Goal: Information Seeking & Learning: Find specific fact

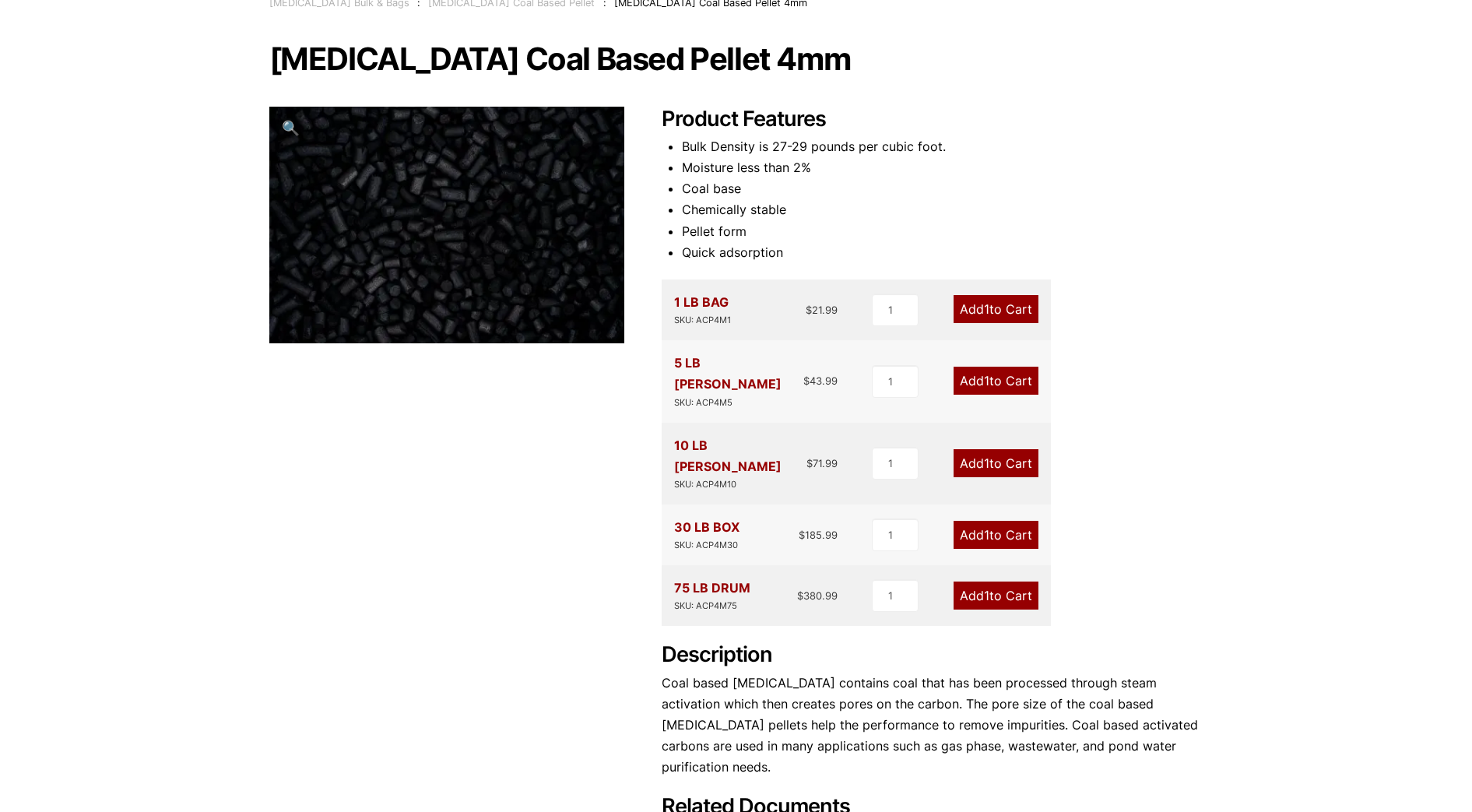
scroll to position [3, 0]
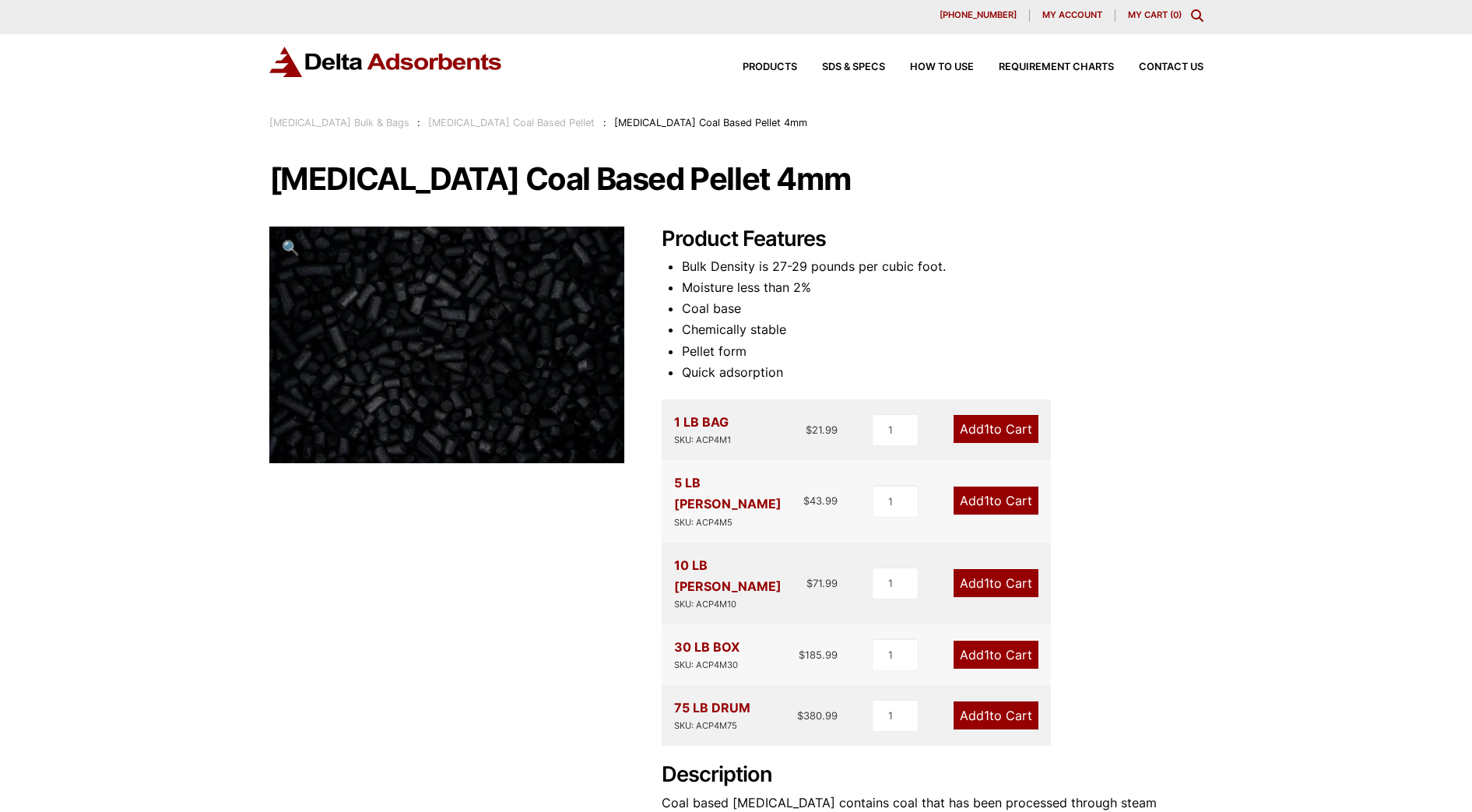
click at [748, 54] on div "Products SDS & SPECS How to Use Requirement Charts Contact Us" at bounding box center [736, 61] width 934 height 31
click at [745, 67] on span "Products" at bounding box center [770, 67] width 54 height 10
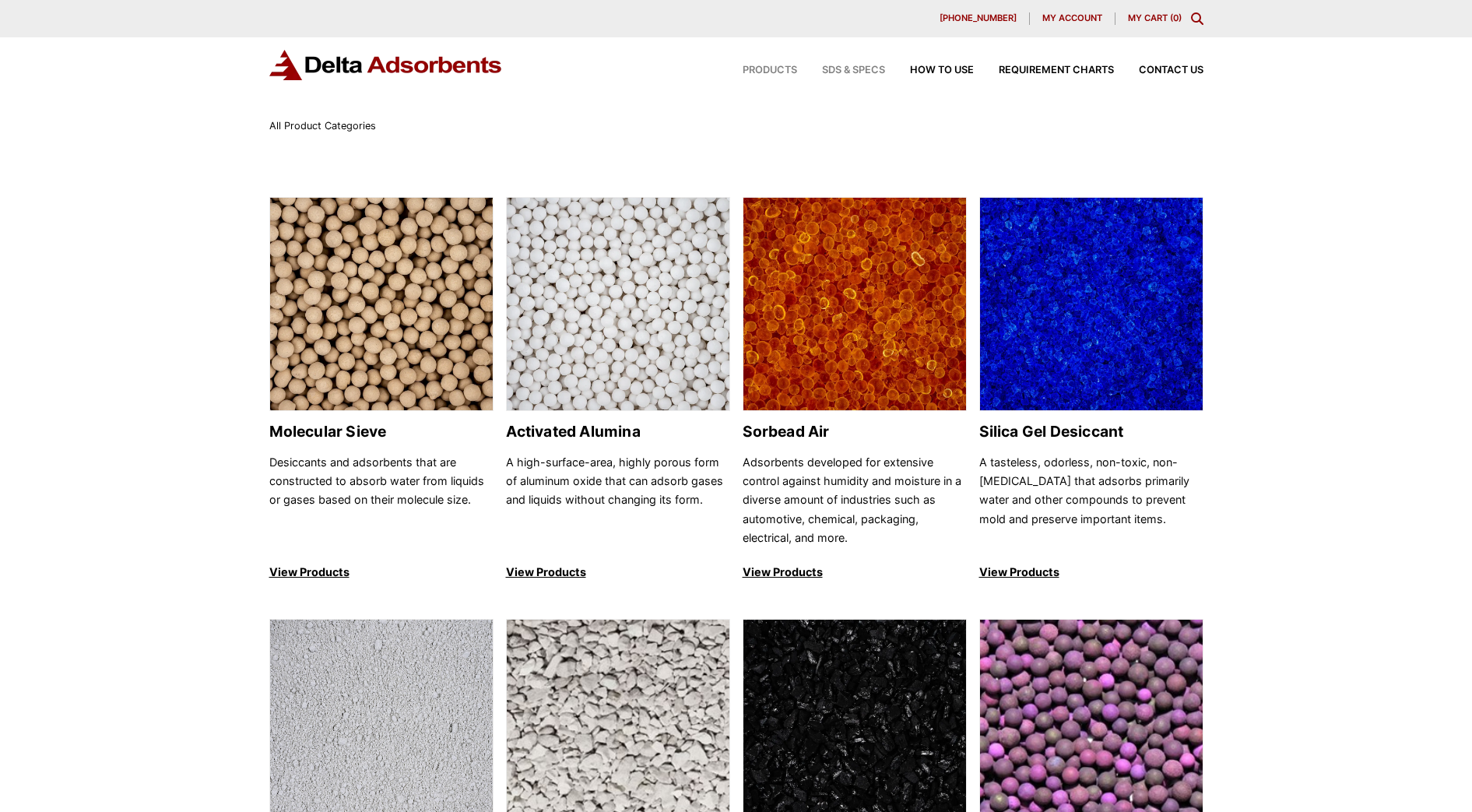
click at [863, 70] on span "SDS & SPECS" at bounding box center [854, 70] width 63 height 10
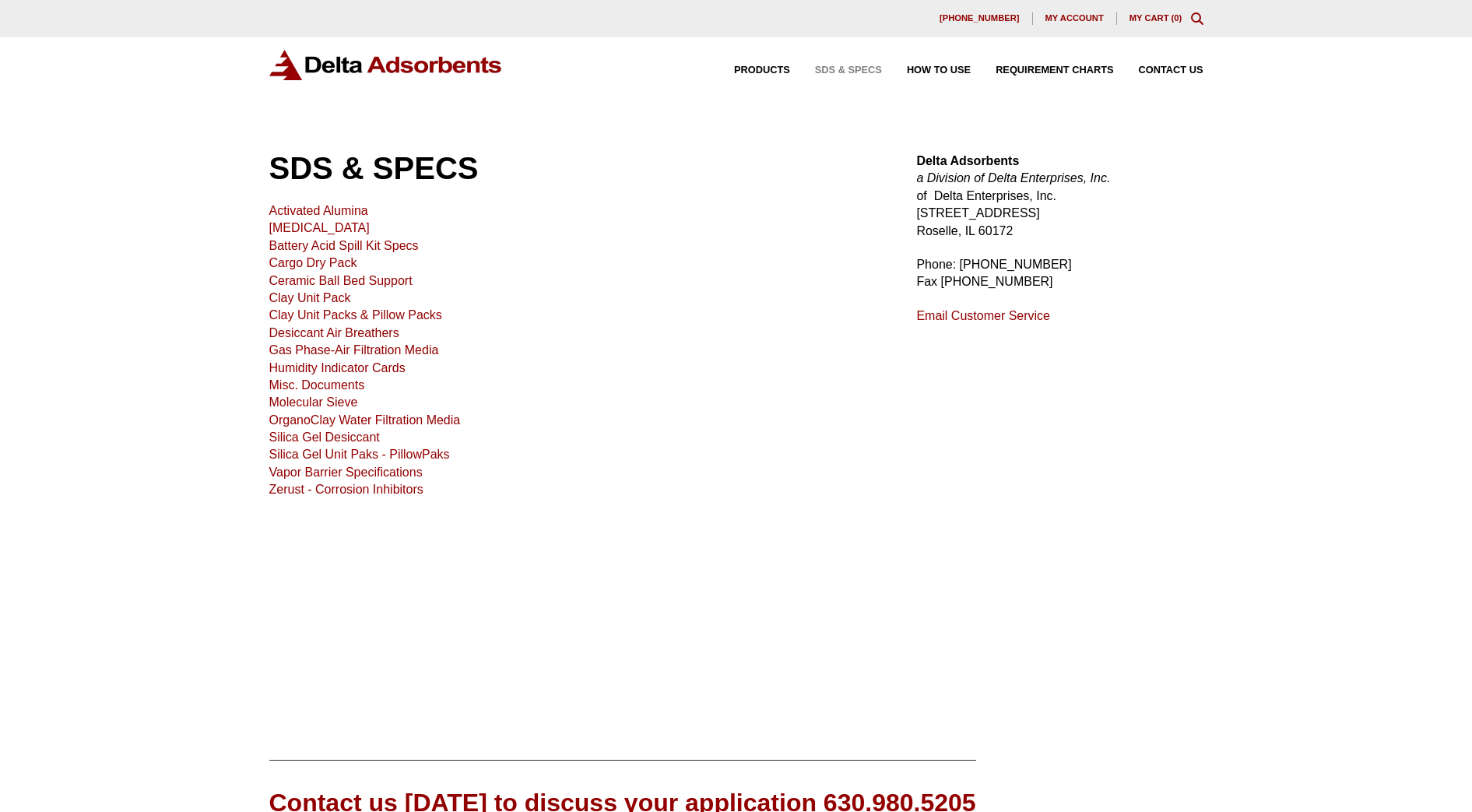
click at [349, 230] on link "[MEDICAL_DATA]" at bounding box center [319, 227] width 100 height 13
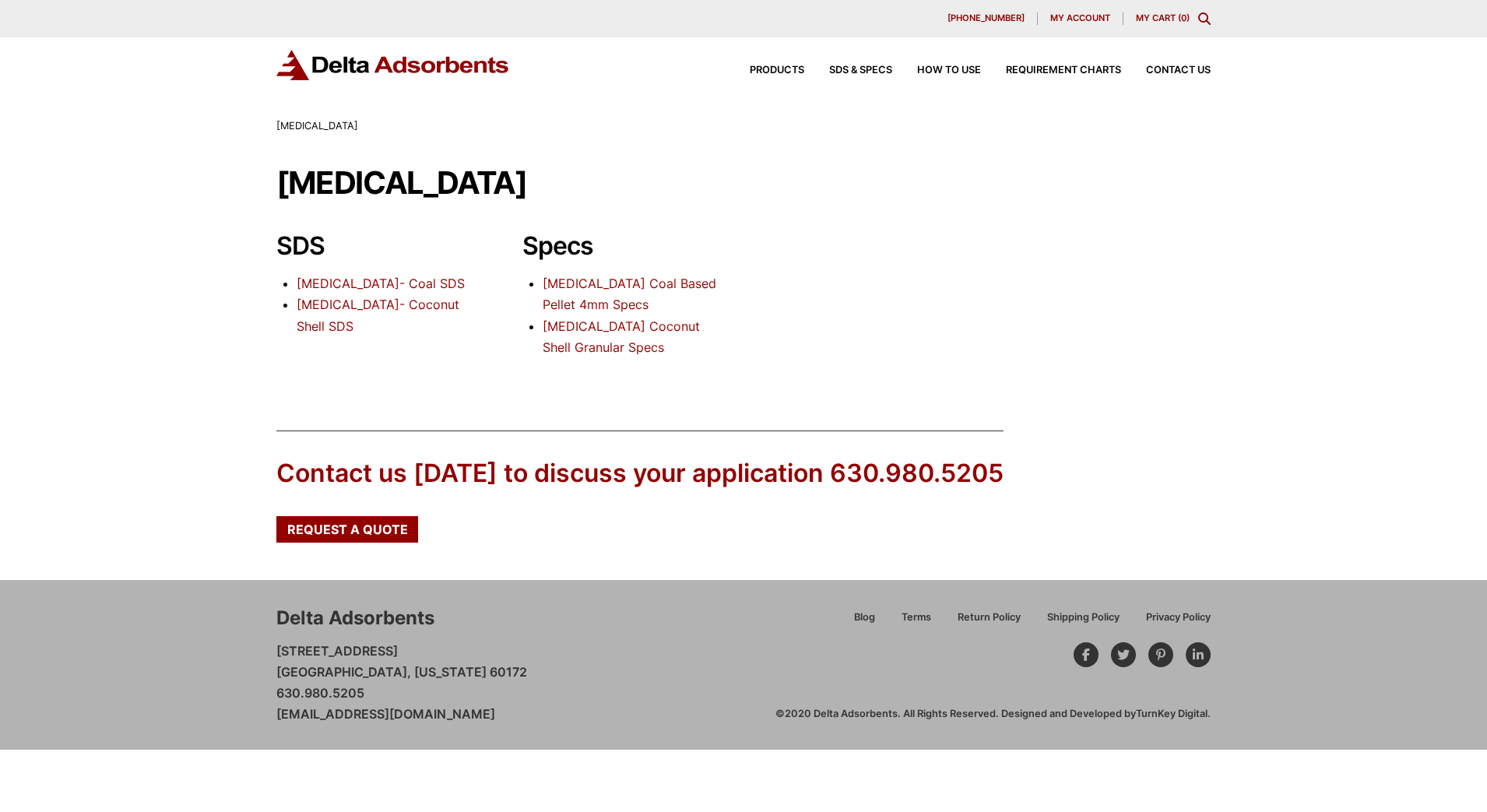
click at [648, 281] on link "Activated Carbon Coal Based Pellet 4mm Specs" at bounding box center [629, 293] width 173 height 37
click at [598, 329] on link "Activated Carbon Coconut Shell Granular Specs" at bounding box center [621, 336] width 158 height 37
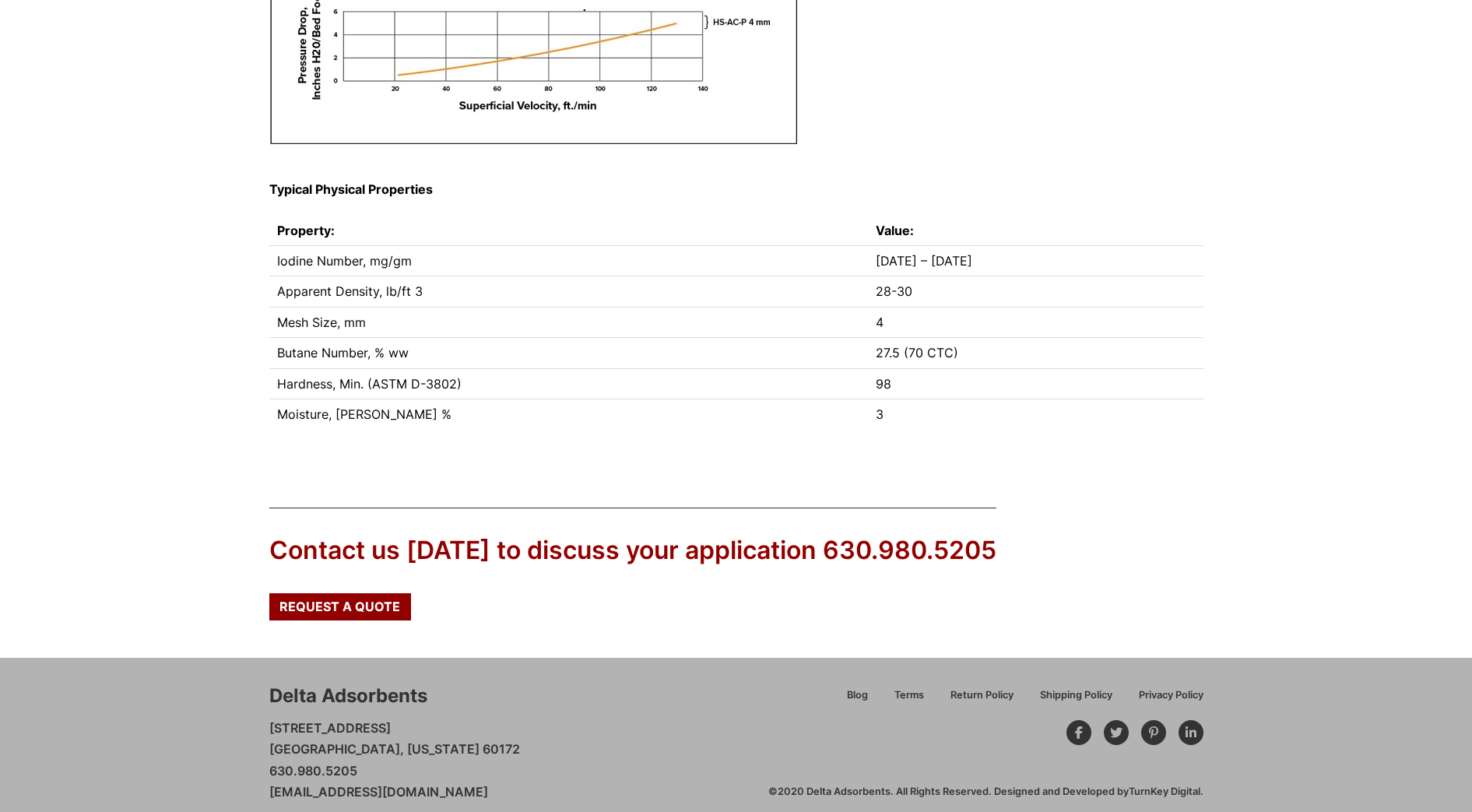
scroll to position [431, 0]
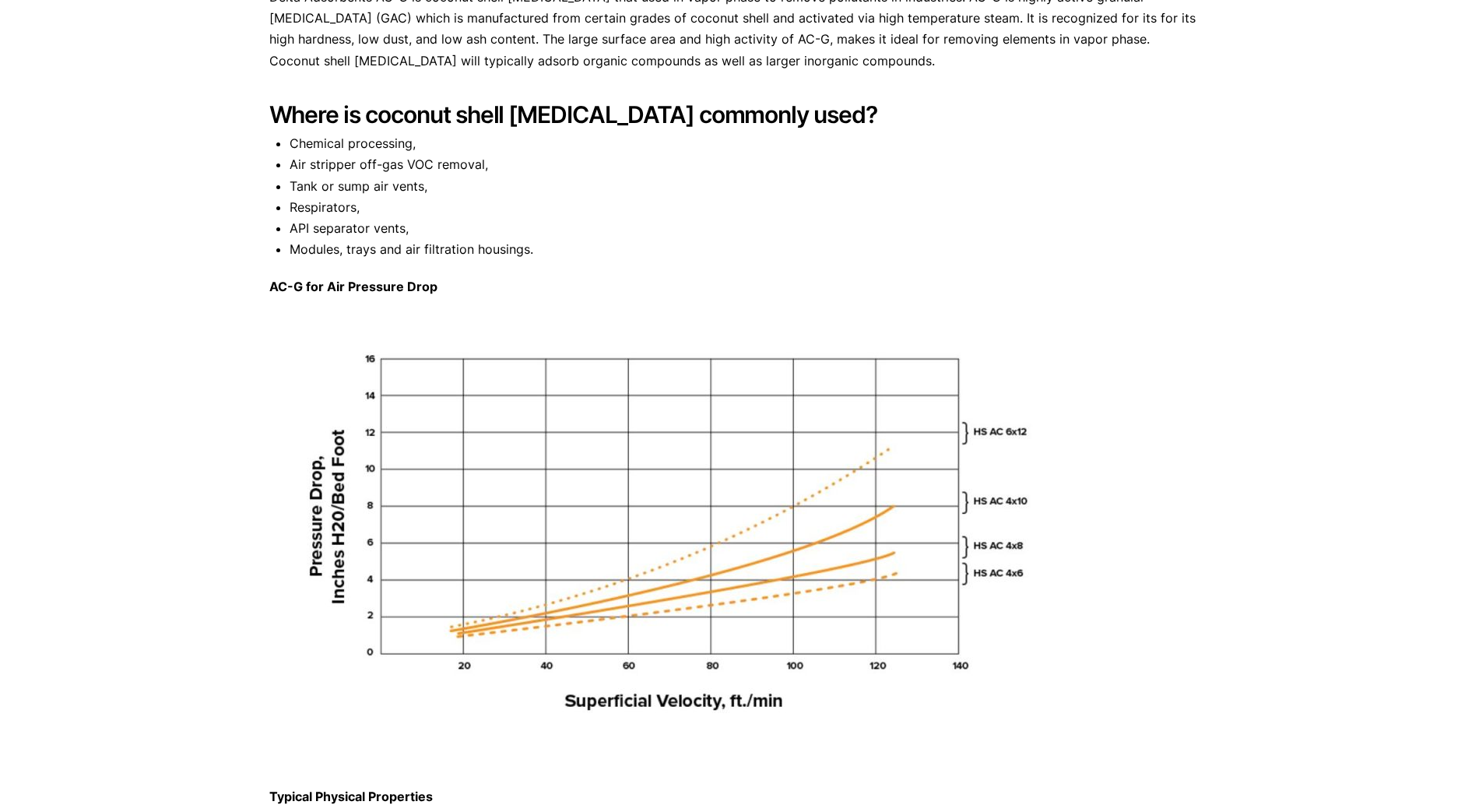
scroll to position [97, 0]
